Goal: Task Accomplishment & Management: Use online tool/utility

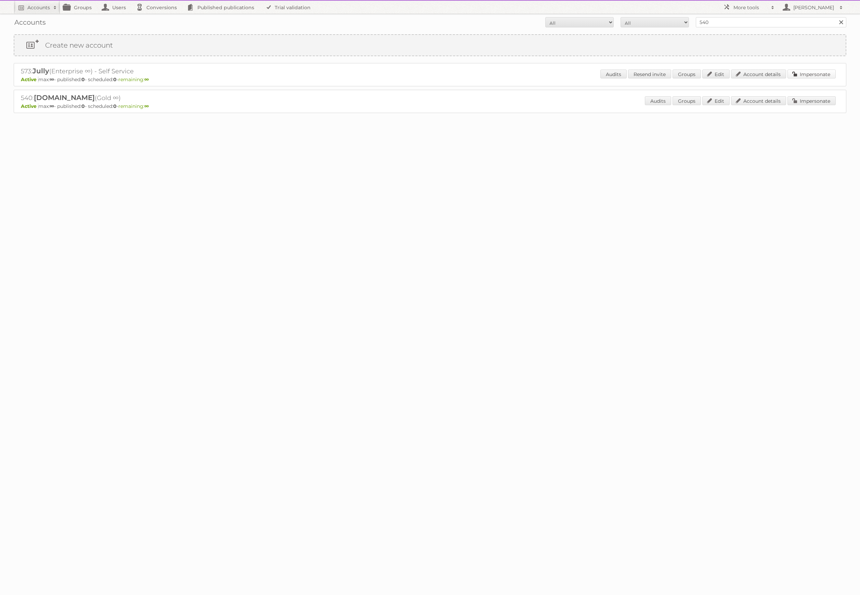
click at [813, 72] on link "Impersonate" at bounding box center [812, 73] width 48 height 9
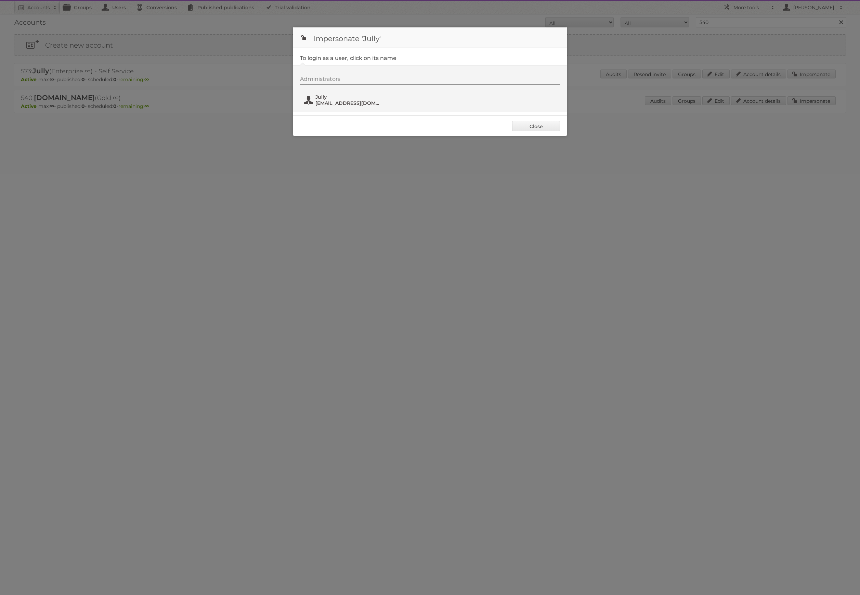
click at [334, 99] on span "Jully" at bounding box center [349, 97] width 66 height 6
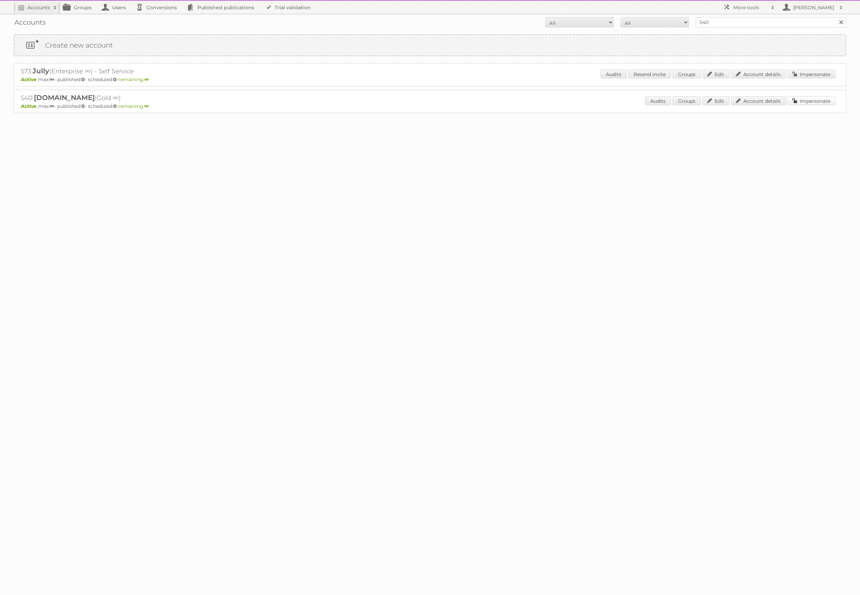
click at [800, 100] on link "Impersonate" at bounding box center [812, 100] width 48 height 9
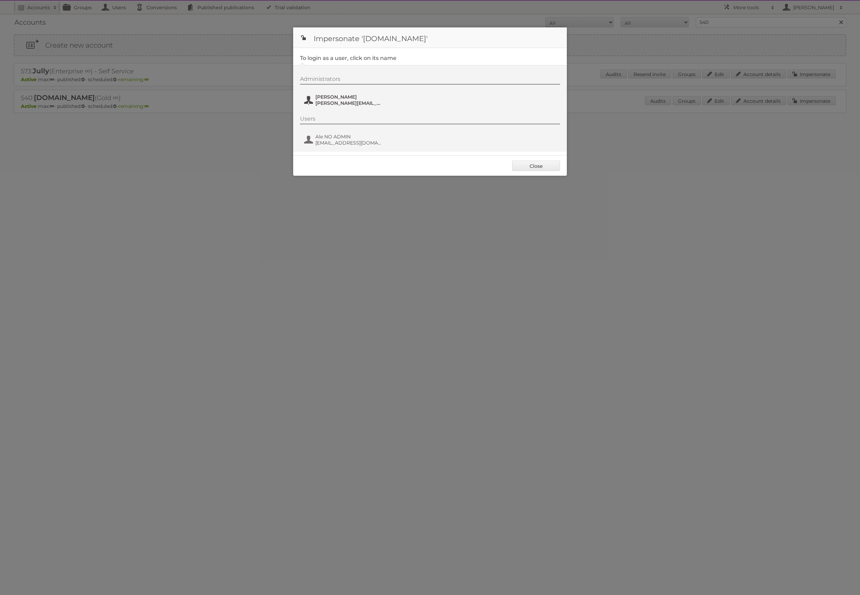
click at [327, 99] on span "Alejandro Mansor" at bounding box center [349, 97] width 66 height 6
